Goal: Find specific page/section: Find specific page/section

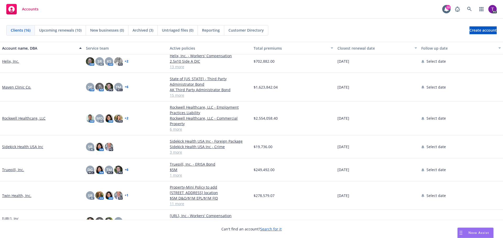
scroll to position [209, 0]
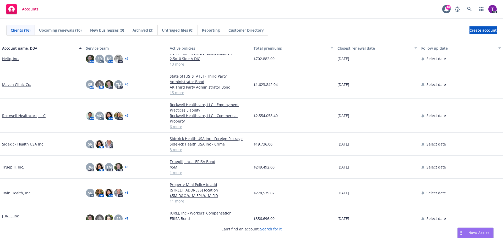
click at [18, 191] on link "Twin Health, Inc." at bounding box center [16, 193] width 29 height 5
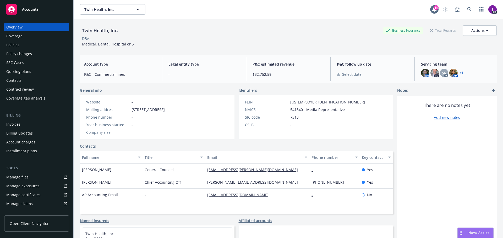
click at [35, 174] on link "Manage files" at bounding box center [36, 177] width 65 height 8
click at [35, 69] on div "Quoting plans" at bounding box center [36, 72] width 61 height 8
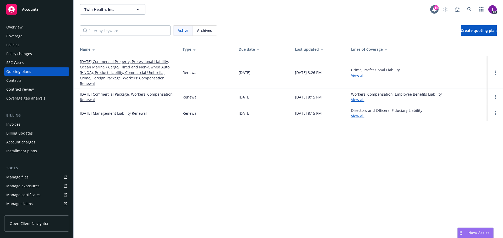
click at [204, 32] on span "Archived" at bounding box center [204, 30] width 15 height 5
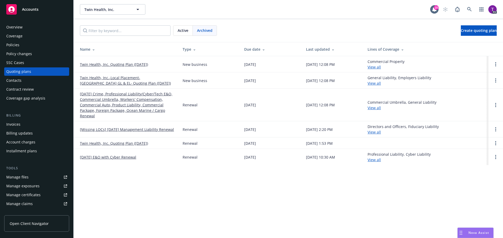
click at [123, 108] on link "[DATE] Crime, Professional Liability/Cyber/Tech E&O, Commercial Umbrella, Worke…" at bounding box center [127, 104] width 94 height 27
